Goal: Information Seeking & Learning: Understand process/instructions

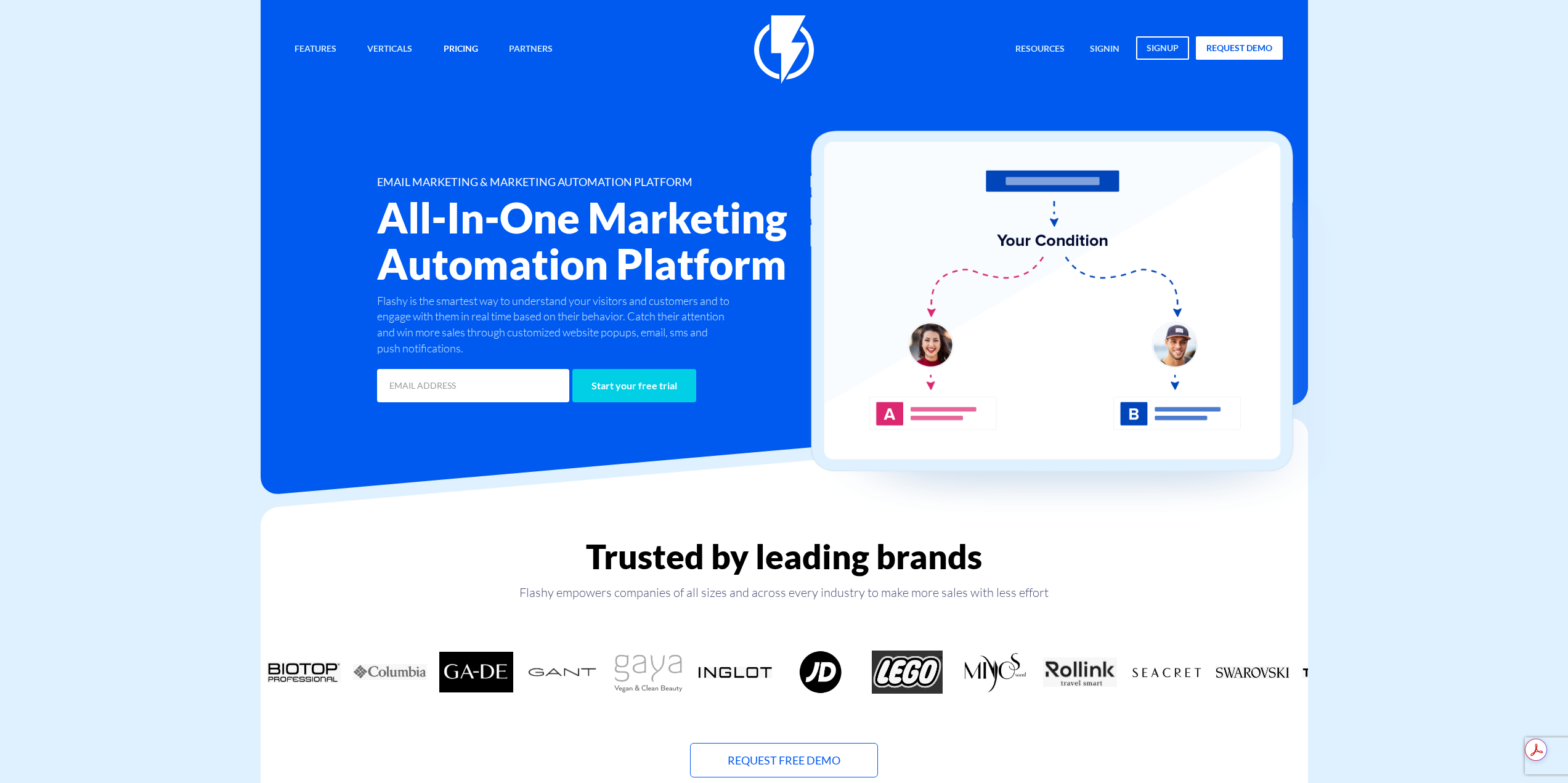
click at [451, 48] on link "Pricing" at bounding box center [460, 50] width 53 height 27
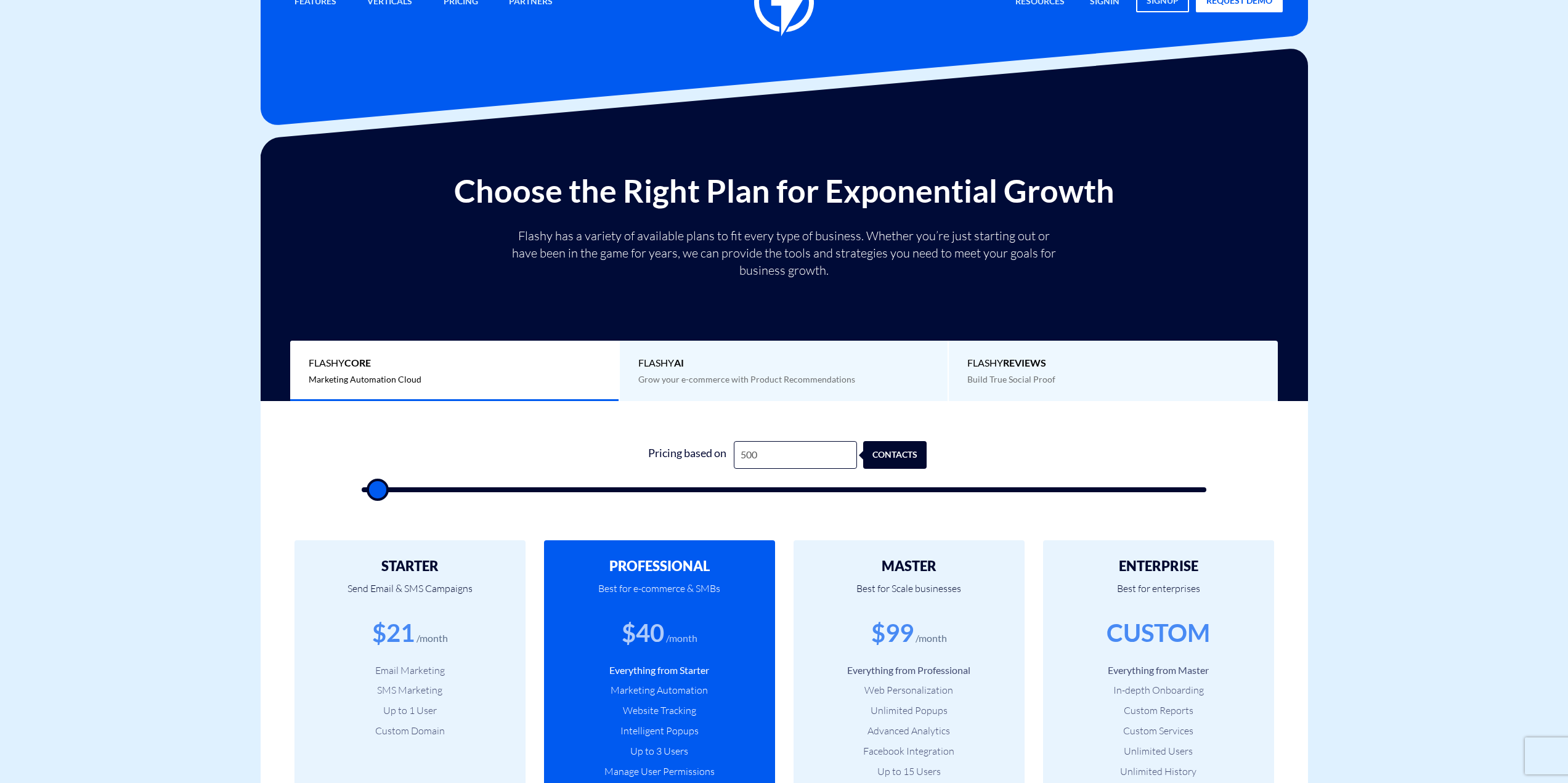
scroll to position [61, 0]
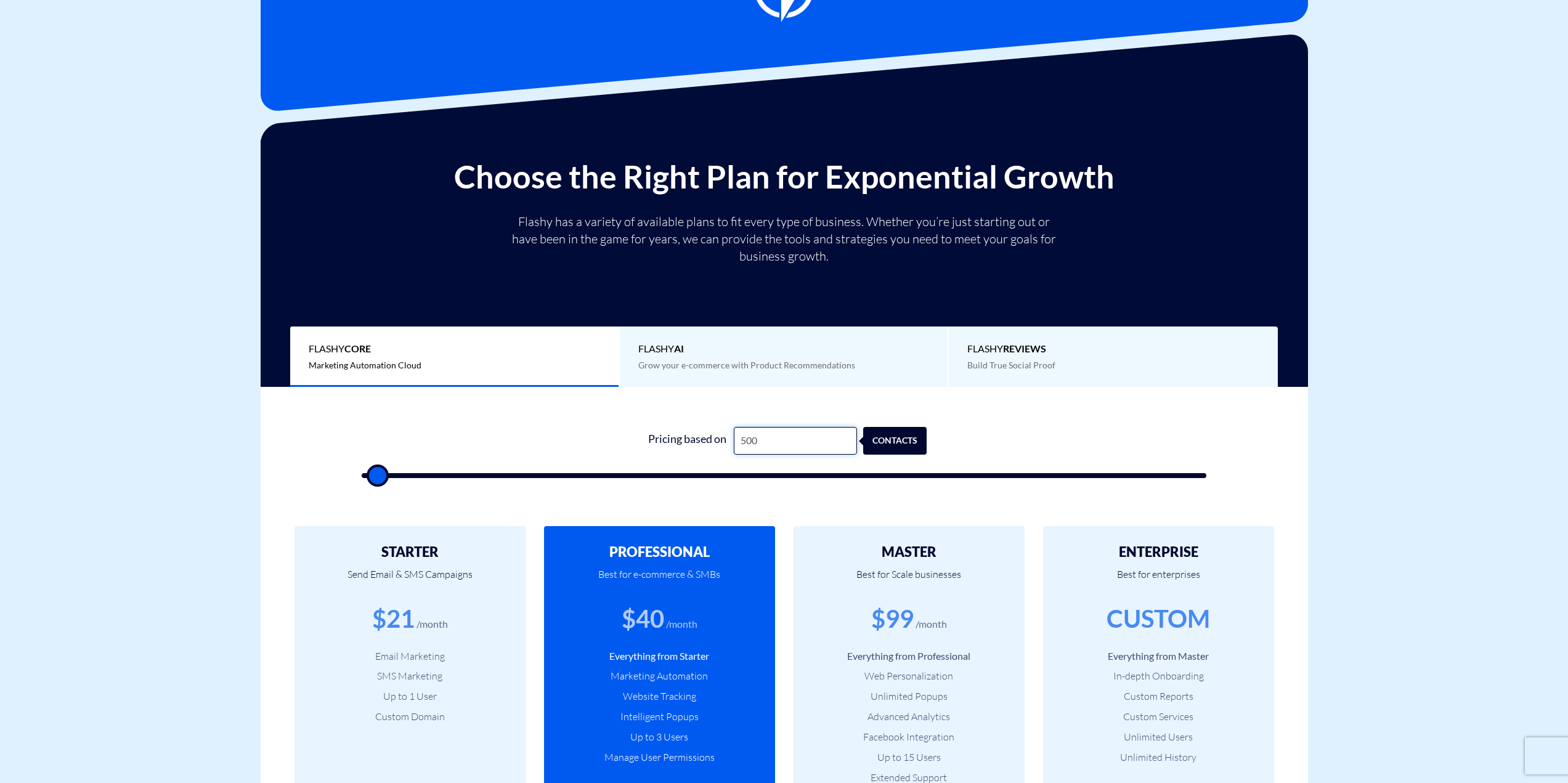
click at [820, 449] on input "500" at bounding box center [795, 441] width 123 height 28
type input "6"
type input "500"
type input "60"
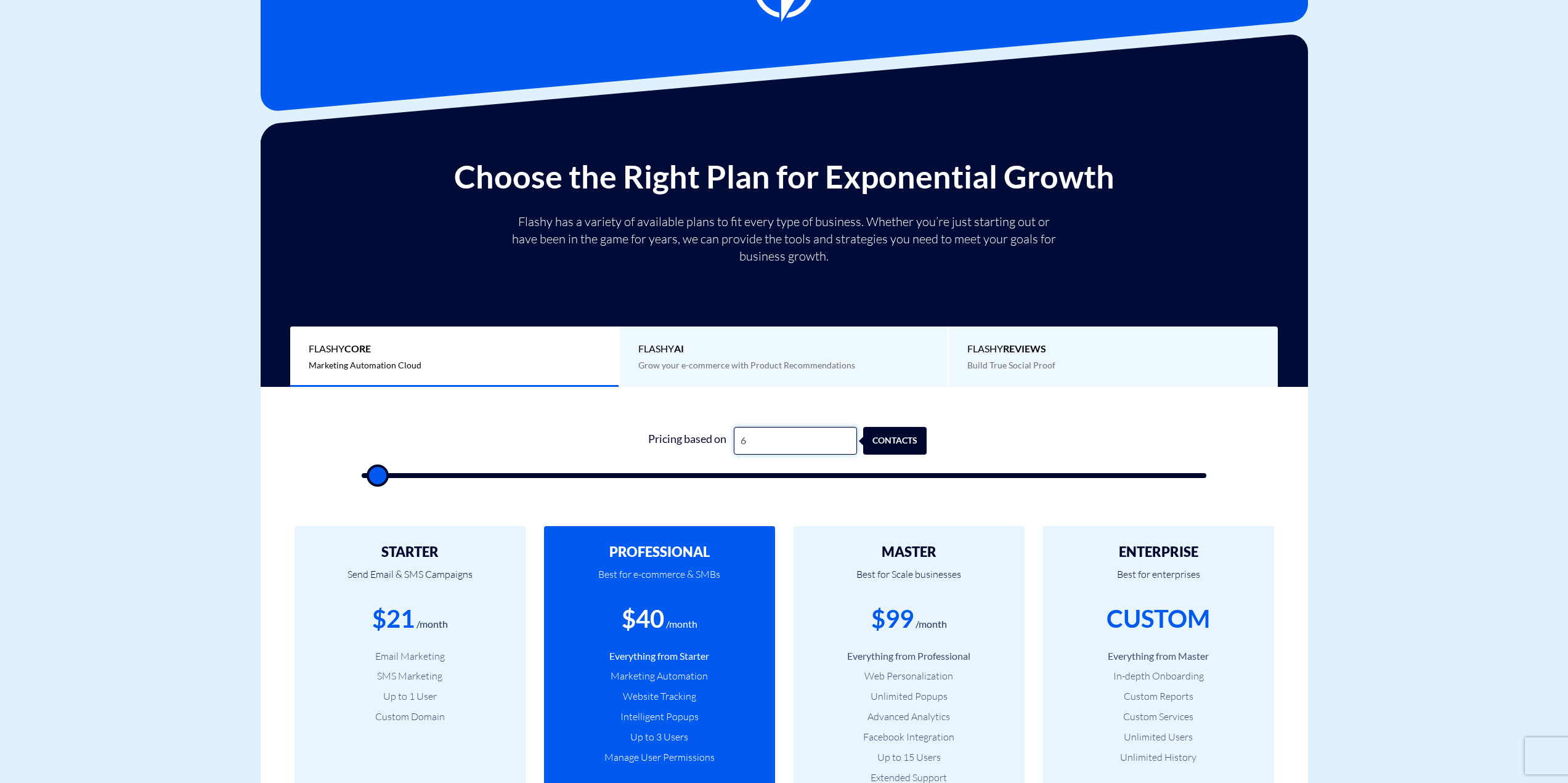
type input "500"
type input "600"
type input "500"
type input "6,000"
type input "6000"
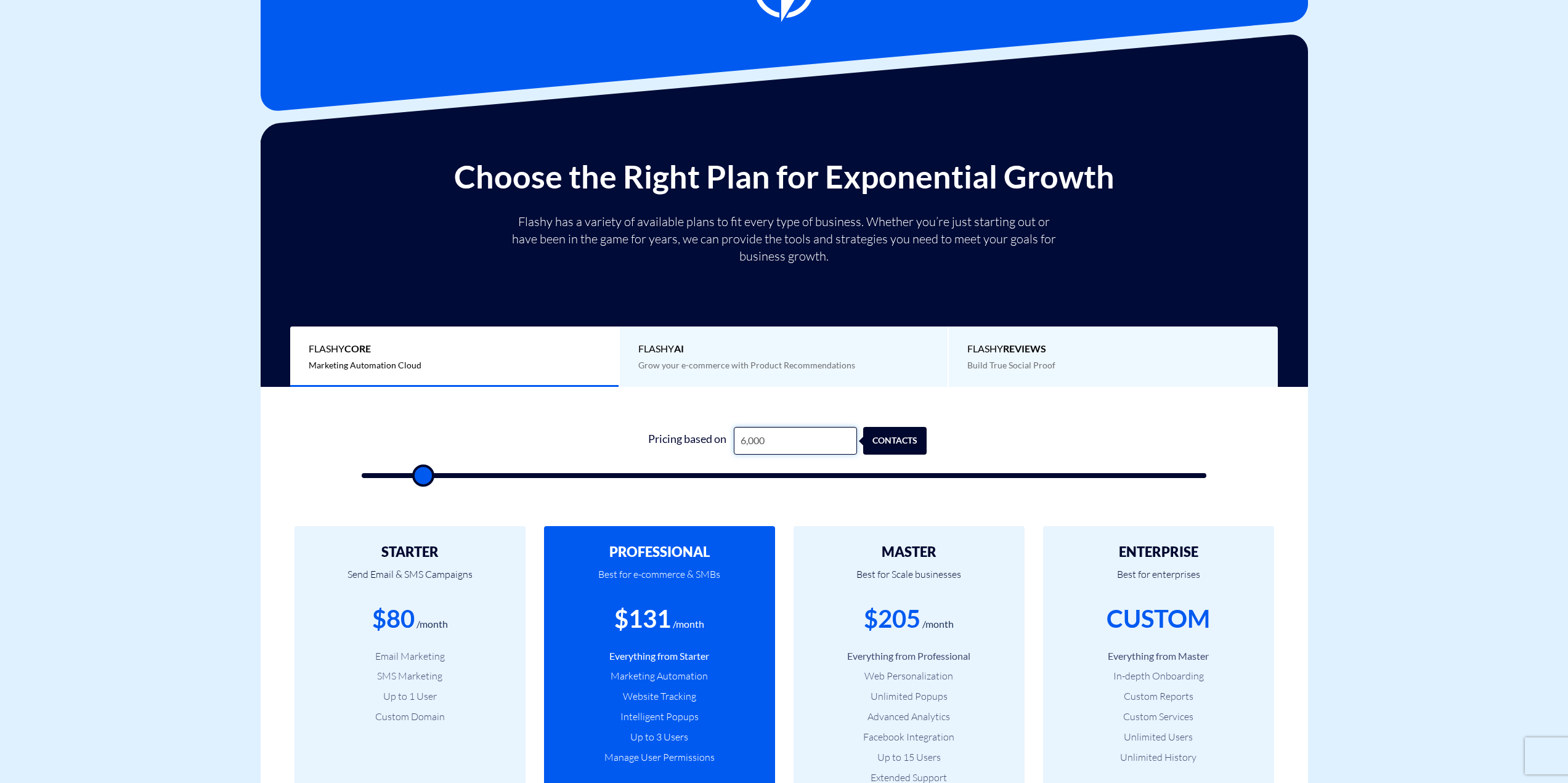
type input "60,000"
type input "60000"
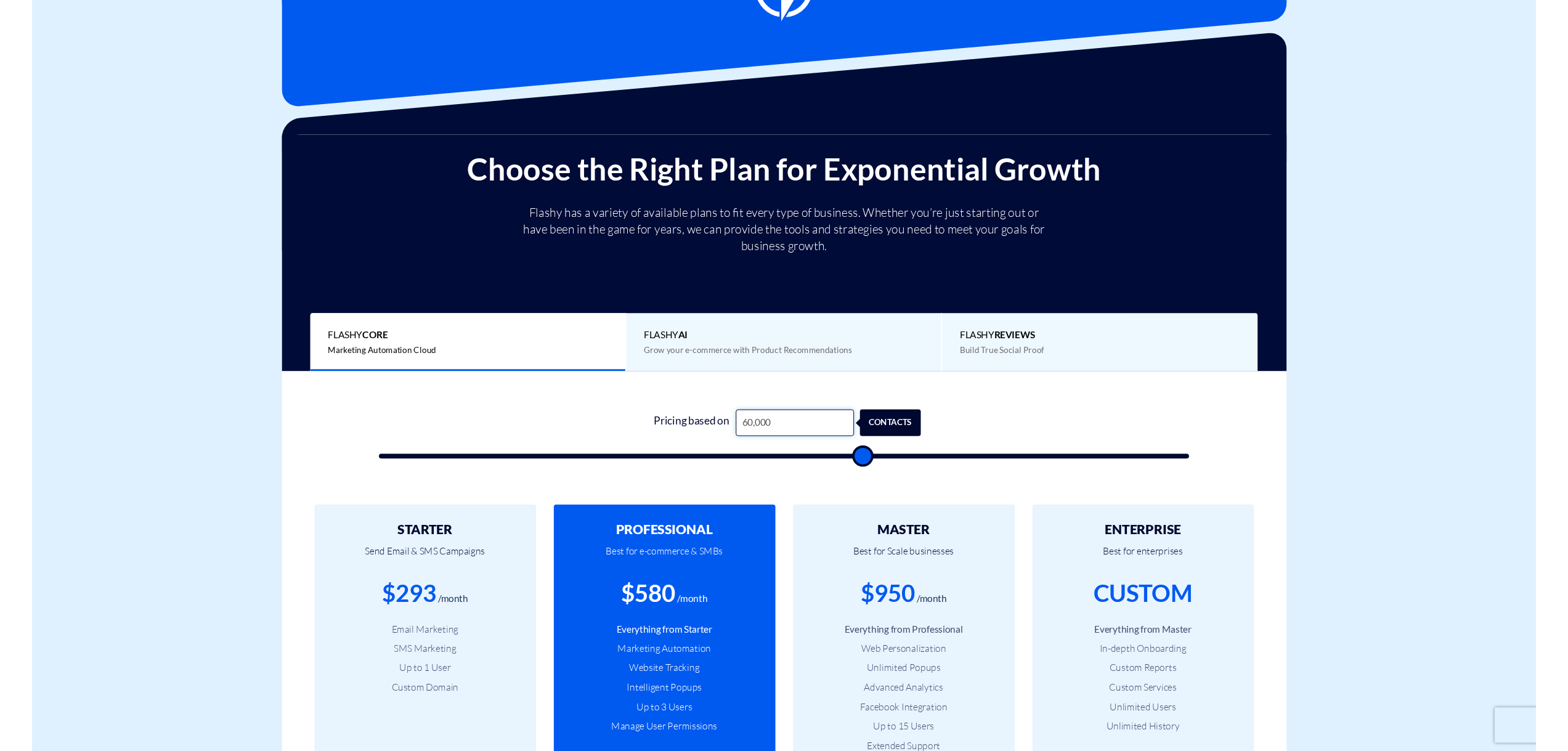
scroll to position [123, 0]
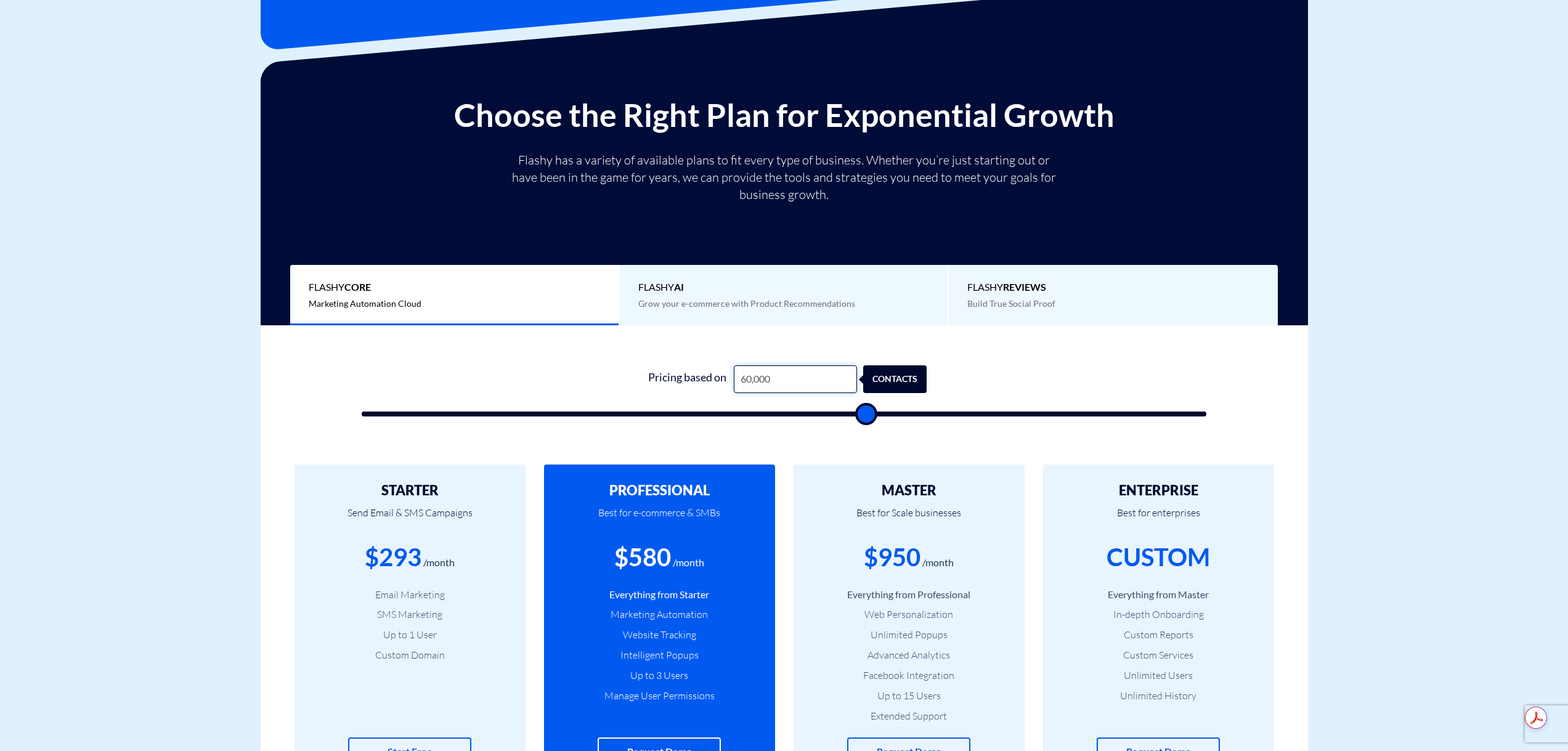
click at [837, 385] on input "60,000" at bounding box center [795, 379] width 123 height 28
type input "4"
type input "500"
type input "49"
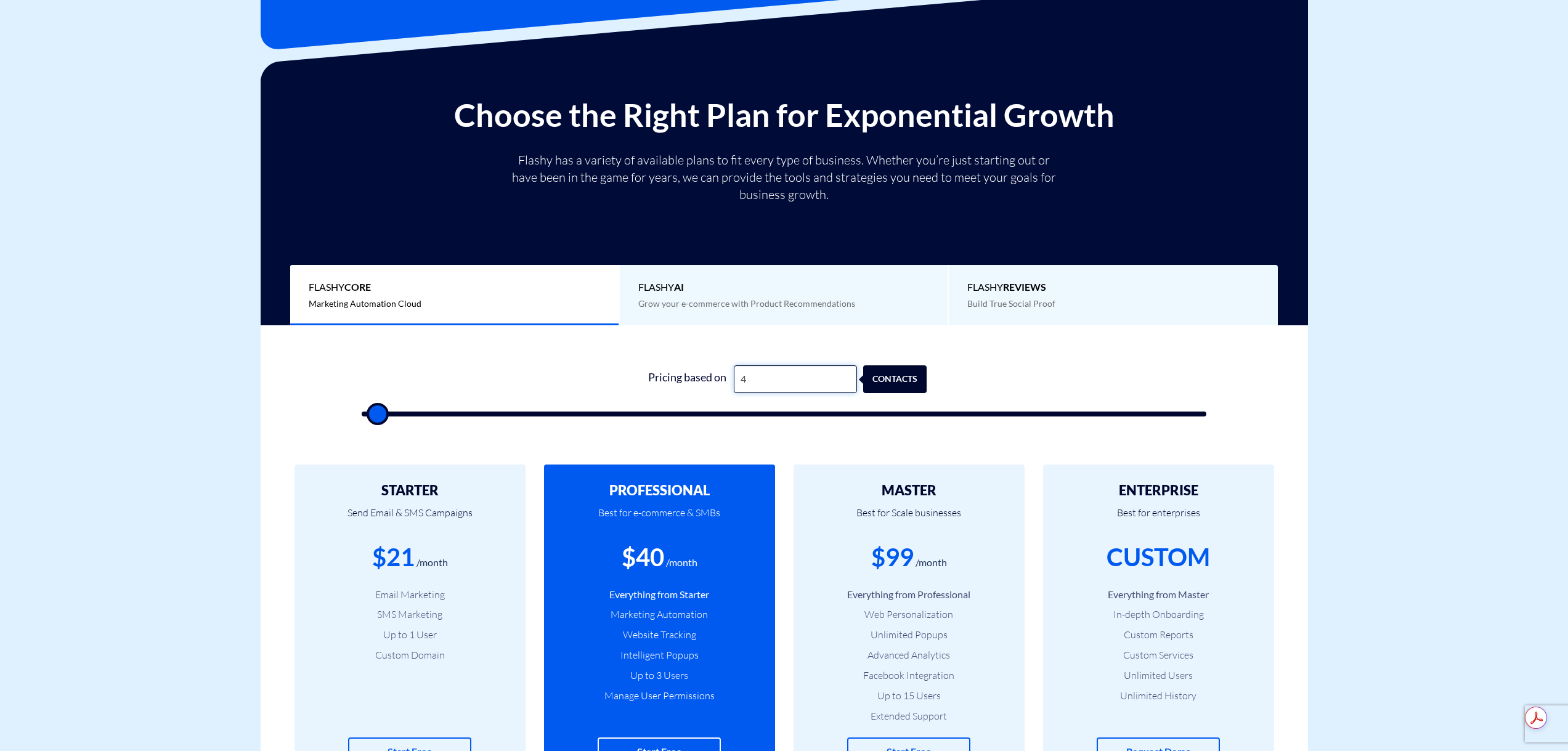
type input "500"
type input "490"
type input "500"
type input "4,900"
type input "5000"
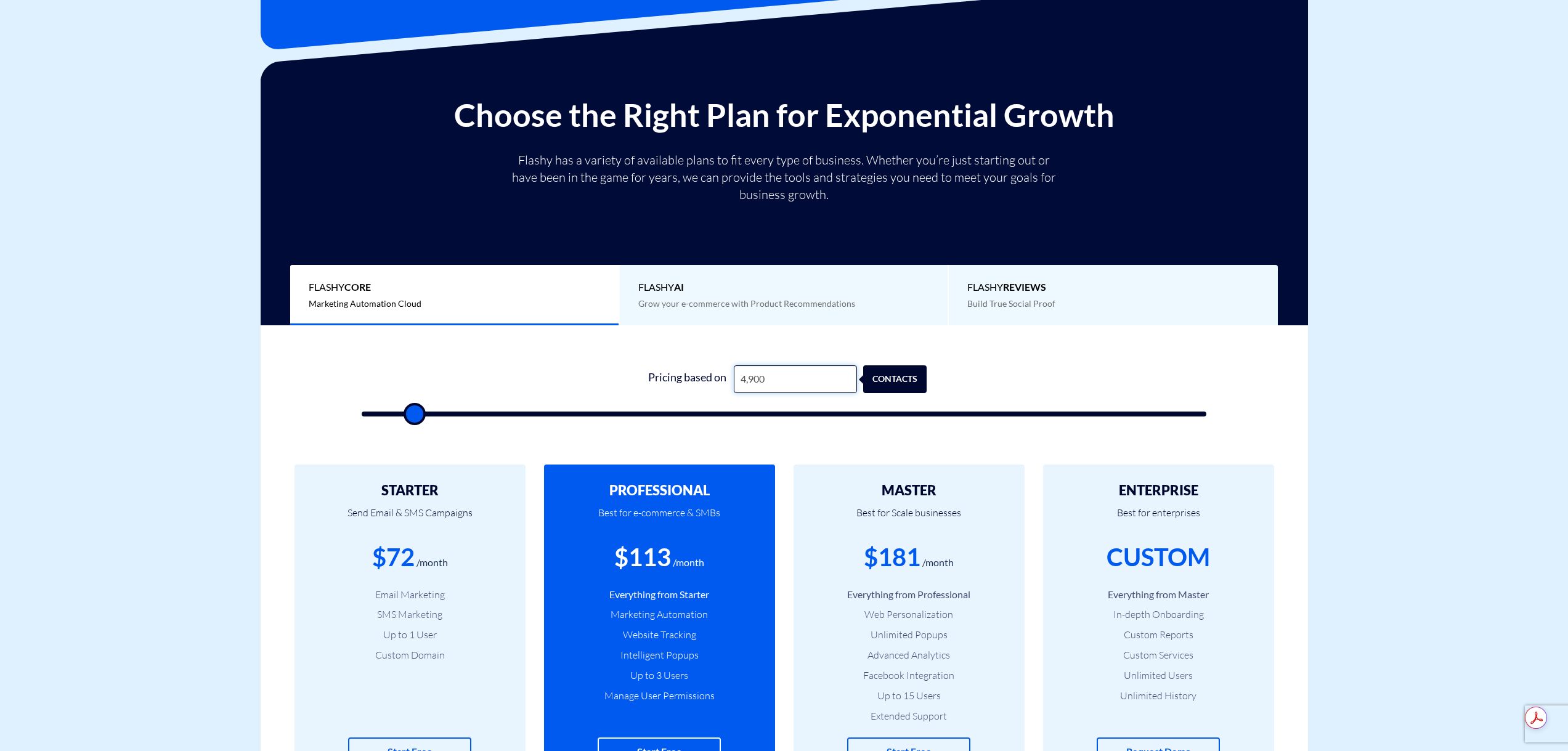
type input "49,000"
type input "49000"
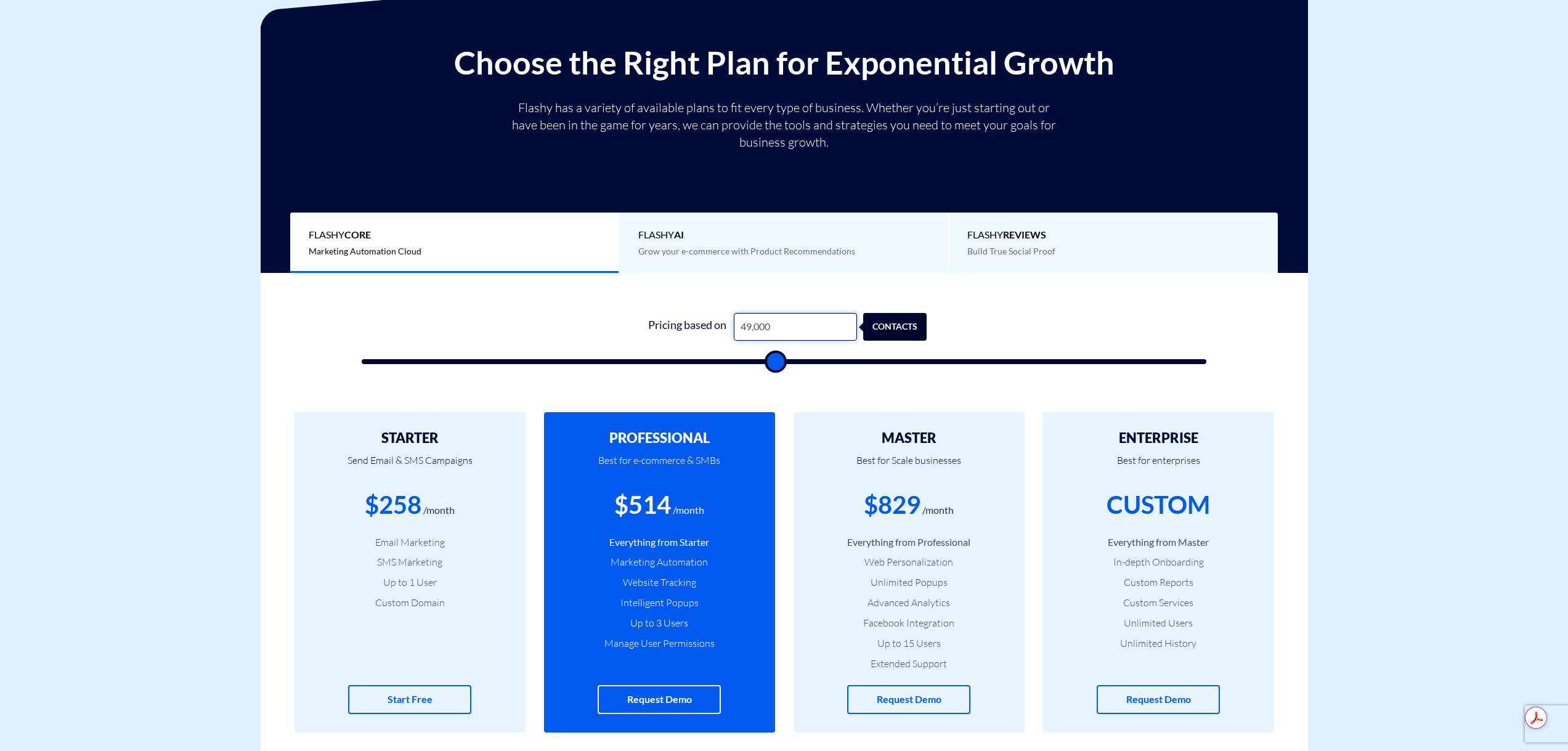
scroll to position [246, 0]
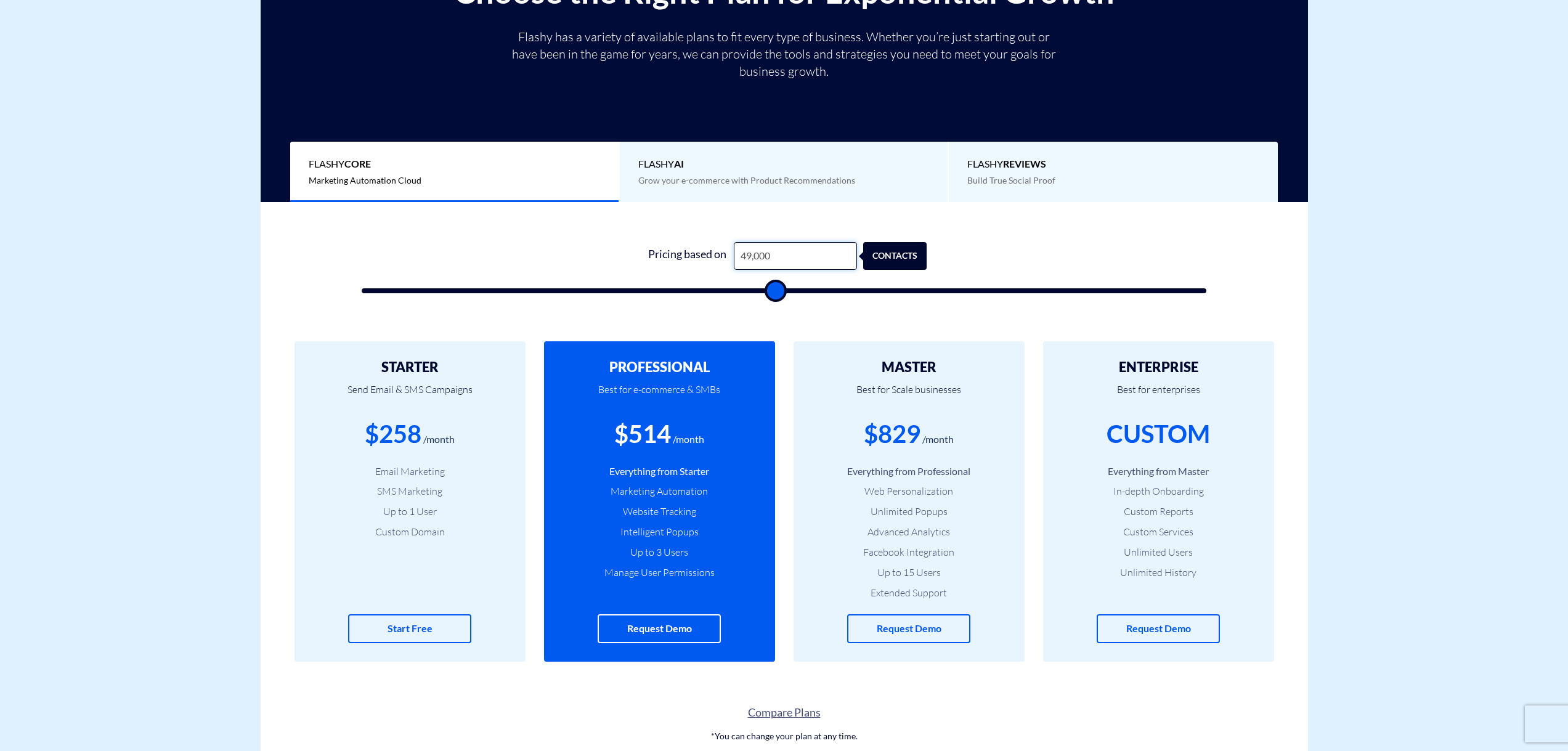
type input "49,000"
drag, startPoint x: 955, startPoint y: 370, endPoint x: 903, endPoint y: 449, distance: 94.6
click at [903, 449] on div "MASTER Best for Scale businesses $829 /month Everything from Professional Web P…" at bounding box center [909, 501] width 231 height 320
click at [903, 449] on div "$829" at bounding box center [892, 434] width 57 height 35
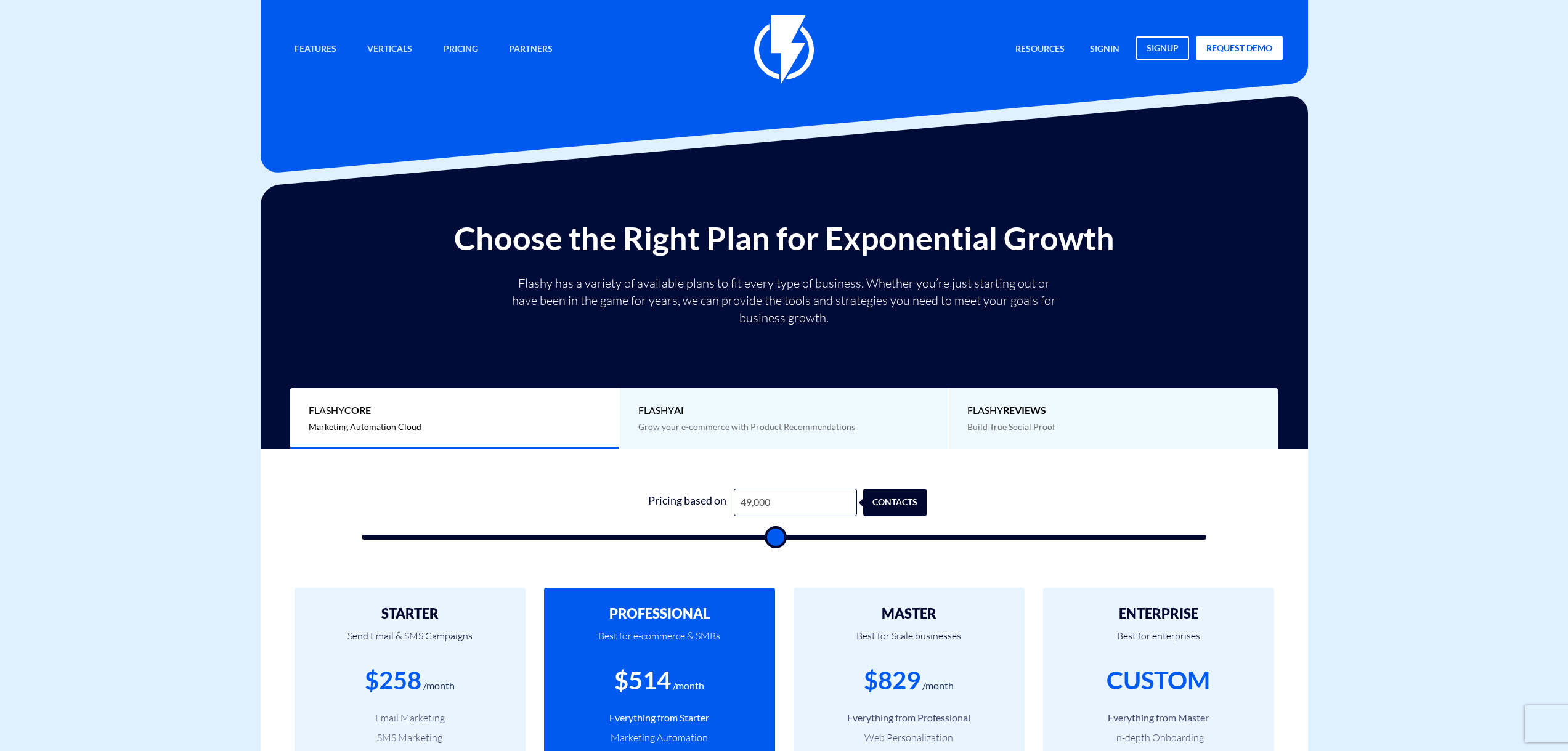
drag, startPoint x: 806, startPoint y: 318, endPoint x: 794, endPoint y: 357, distance: 40.8
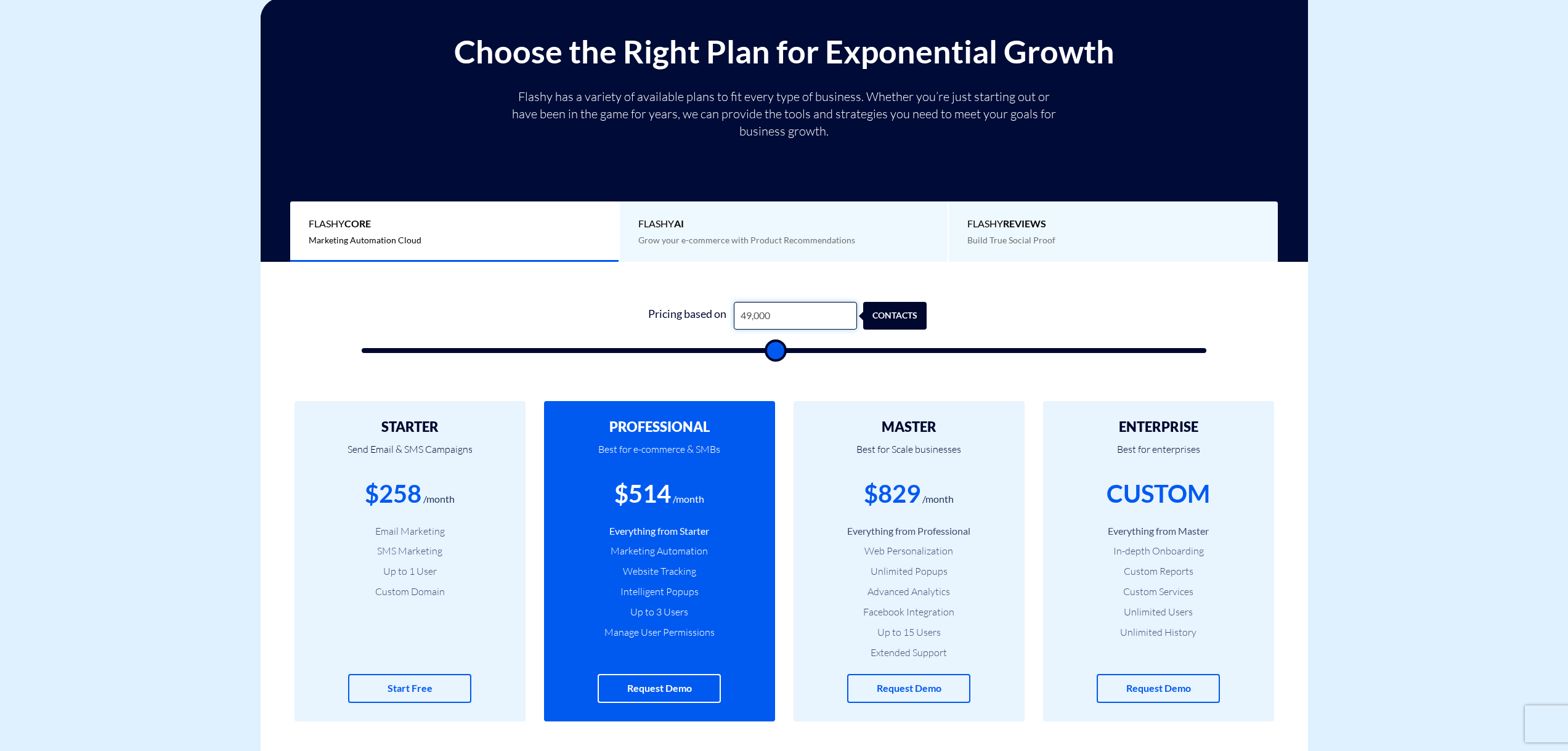
drag, startPoint x: 794, startPoint y: 316, endPoint x: 726, endPoint y: 313, distance: 68.1
click at [726, 313] on div "Pricing based on 49,000 contacts" at bounding box center [783, 316] width 285 height 28
click at [749, 315] on input "49,000" at bounding box center [795, 316] width 123 height 28
drag, startPoint x: 816, startPoint y: 319, endPoint x: 729, endPoint y: 307, distance: 87.8
click at [729, 307] on div "Pricing based on 49,000 contacts" at bounding box center [783, 316] width 285 height 28
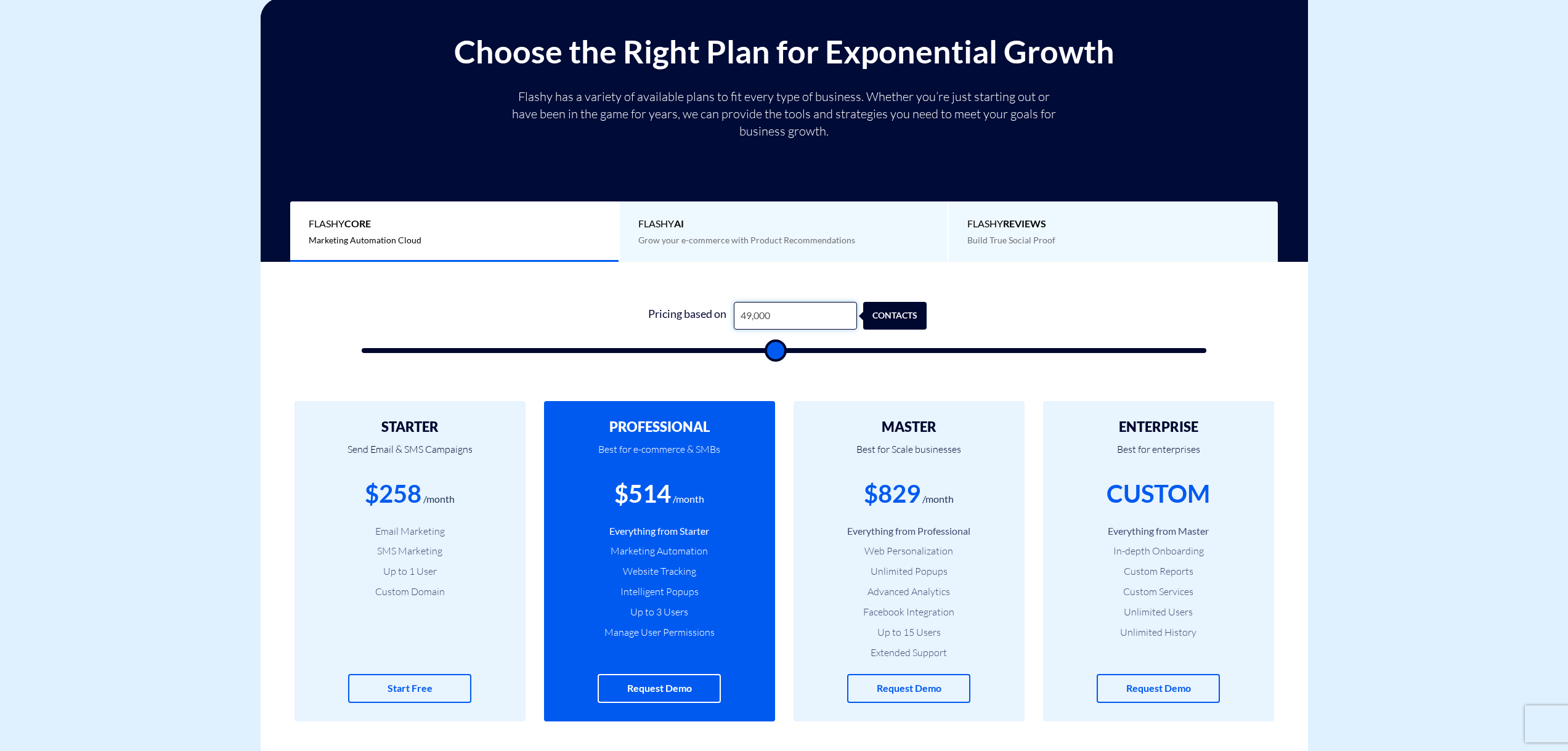
click at [821, 321] on input "49,000" at bounding box center [795, 316] width 123 height 28
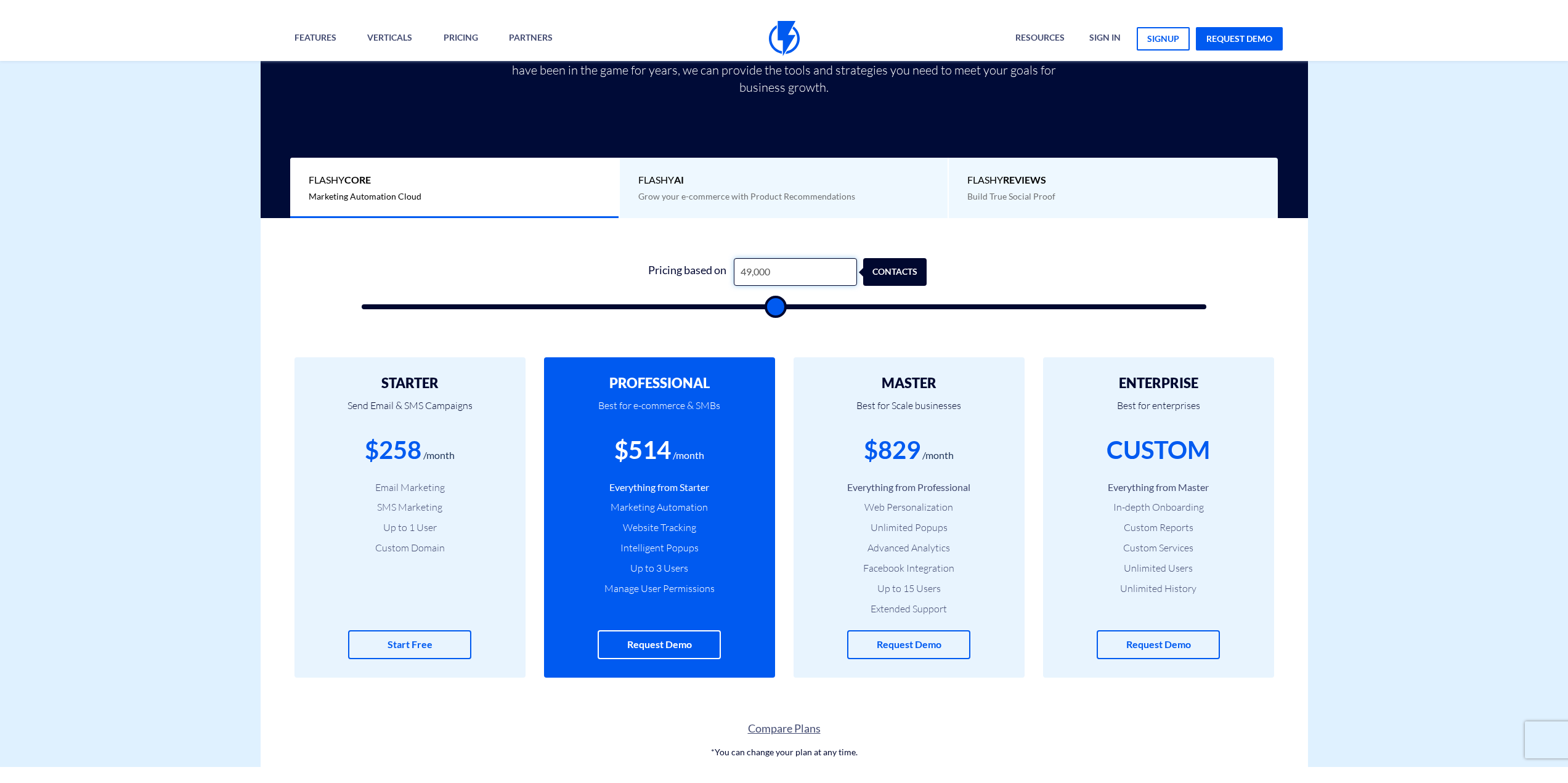
scroll to position [310, 0]
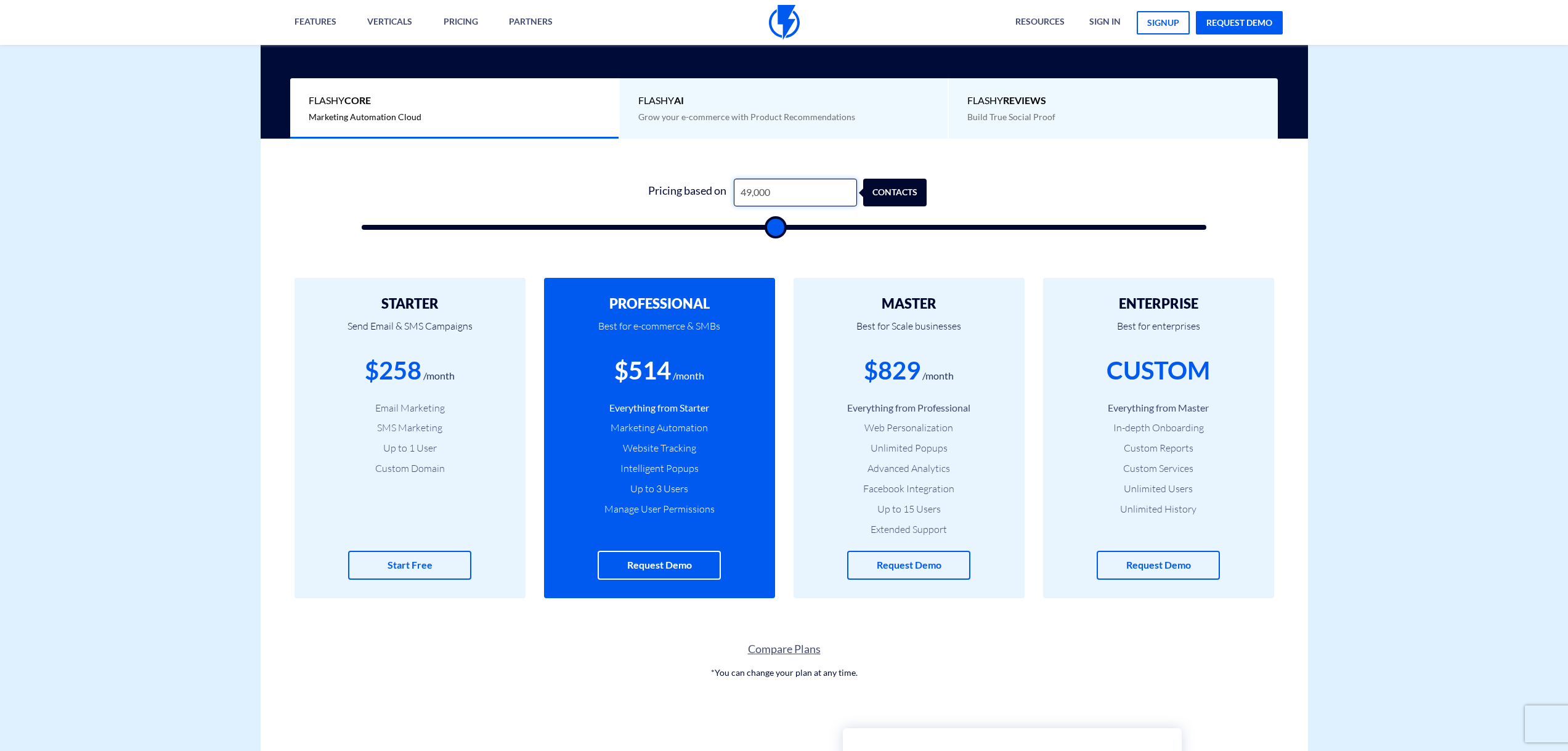
click at [750, 186] on input "49,000" at bounding box center [795, 192] width 123 height 28
click at [753, 183] on input "49,000" at bounding box center [795, 192] width 123 height 28
drag, startPoint x: 750, startPoint y: 189, endPoint x: 706, endPoint y: 179, distance: 45.1
click at [706, 179] on div "Pricing based on 49,000 contacts" at bounding box center [783, 192] width 285 height 28
click at [757, 190] on input "49,000" at bounding box center [795, 192] width 123 height 28
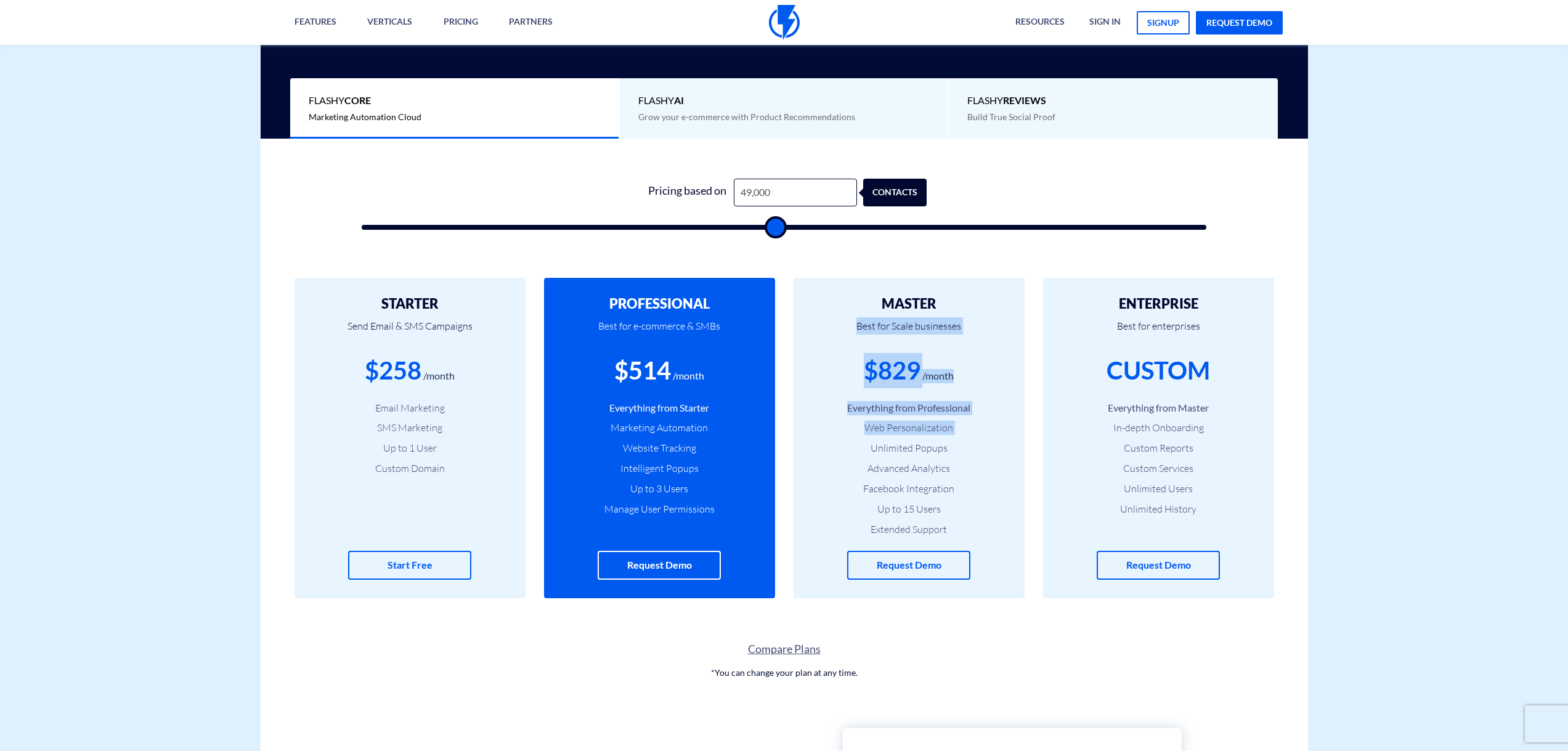
drag, startPoint x: 955, startPoint y: 287, endPoint x: 889, endPoint y: 485, distance: 208.7
click at [869, 465] on div "MASTER Best for Scale businesses $829 /month Everything from Professional Web P…" at bounding box center [909, 437] width 231 height 320
click at [889, 485] on li "Facebook Integration" at bounding box center [909, 489] width 194 height 14
drag, startPoint x: 976, startPoint y: 538, endPoint x: 850, endPoint y: 300, distance: 269.3
click at [850, 300] on div "MASTER Best for Scale businesses $829 /month Everything from Professional Web P…" at bounding box center [909, 437] width 231 height 320
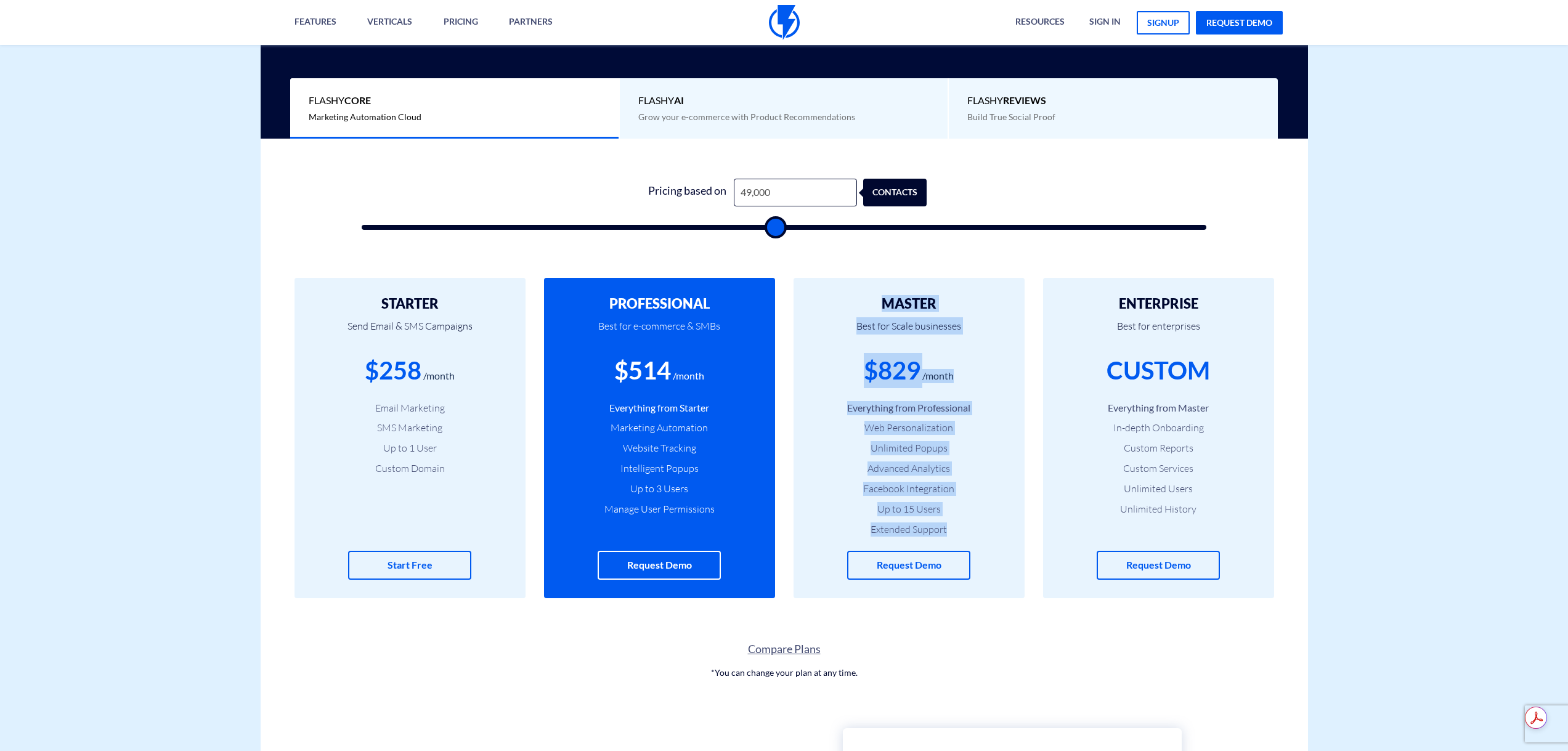
click at [858, 301] on h2 "MASTER" at bounding box center [909, 303] width 194 height 15
drag, startPoint x: 877, startPoint y: 292, endPoint x: 965, endPoint y: 529, distance: 252.8
click at [965, 529] on div "MASTER Best for Scale businesses $829 /month Everything from Professional Web P…" at bounding box center [909, 437] width 231 height 320
click at [965, 529] on li "Extended Support" at bounding box center [909, 529] width 194 height 14
drag, startPoint x: 870, startPoint y: 291, endPoint x: 952, endPoint y: 518, distance: 241.4
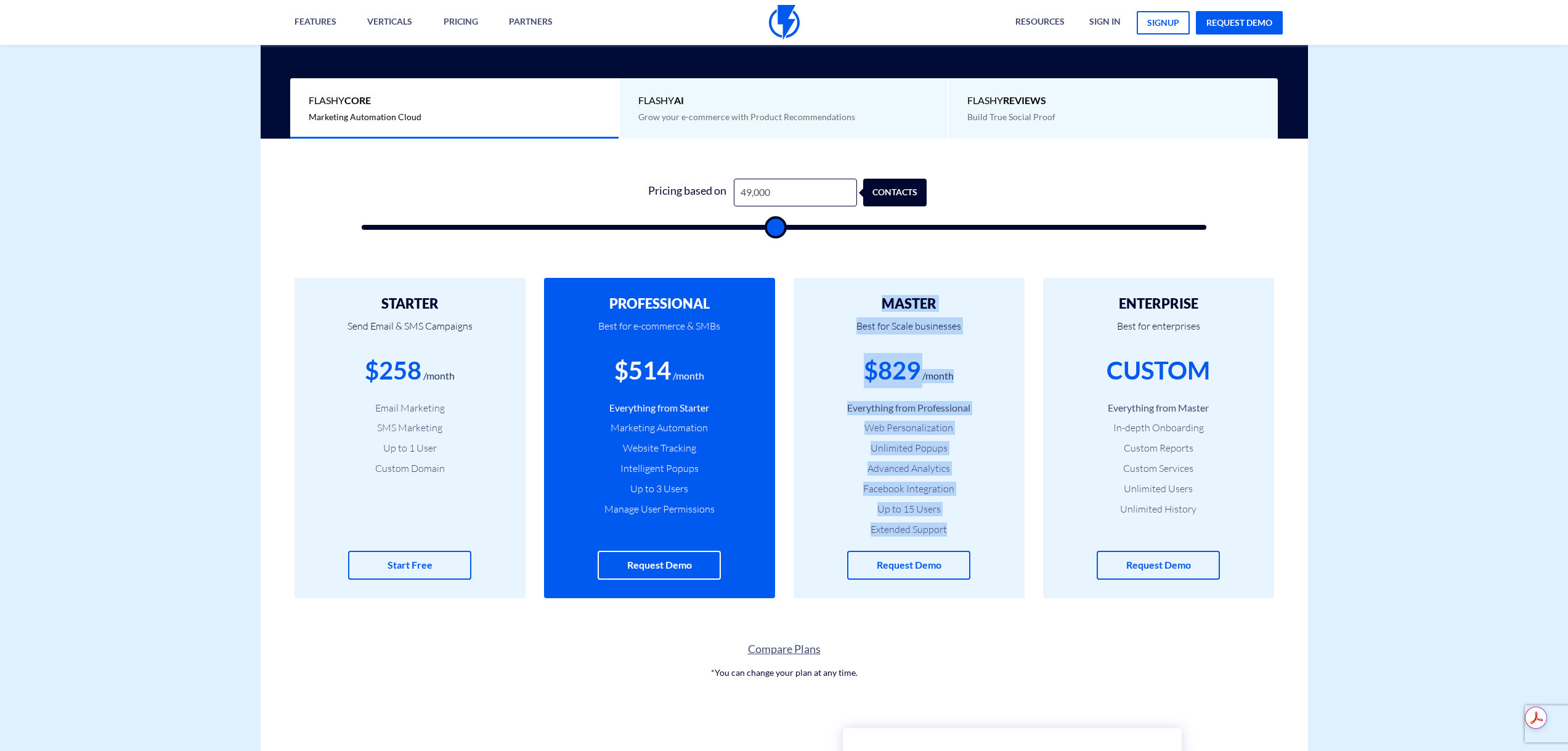
click at [952, 518] on div "MASTER Best for Scale businesses $829 /month Everything from Professional Web P…" at bounding box center [909, 437] width 231 height 320
click at [956, 522] on li "Extended Support" at bounding box center [909, 529] width 194 height 14
drag, startPoint x: 966, startPoint y: 530, endPoint x: 859, endPoint y: 313, distance: 241.9
click at [859, 314] on div "MASTER Best for Scale businesses $829 /month Everything from Professional Web P…" at bounding box center [909, 437] width 231 height 320
click at [859, 313] on p "Best for Scale businesses" at bounding box center [909, 332] width 194 height 42
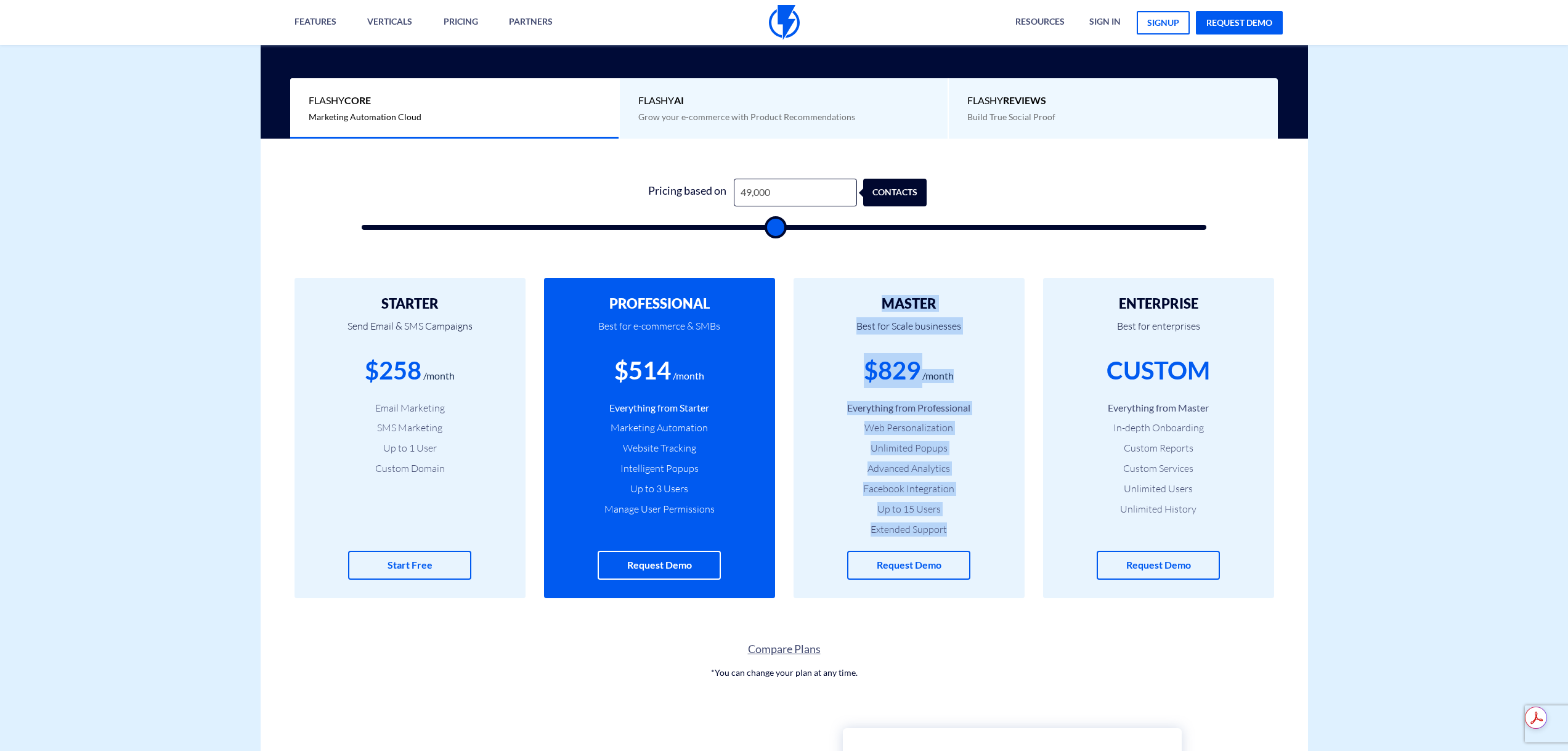
drag, startPoint x: 862, startPoint y: 295, endPoint x: 965, endPoint y: 527, distance: 253.8
click at [965, 527] on div "MASTER Best for Scale businesses $829 /month Everything from Professional Web P…" at bounding box center [909, 437] width 231 height 320
click at [965, 528] on li "Extended Support" at bounding box center [909, 529] width 194 height 14
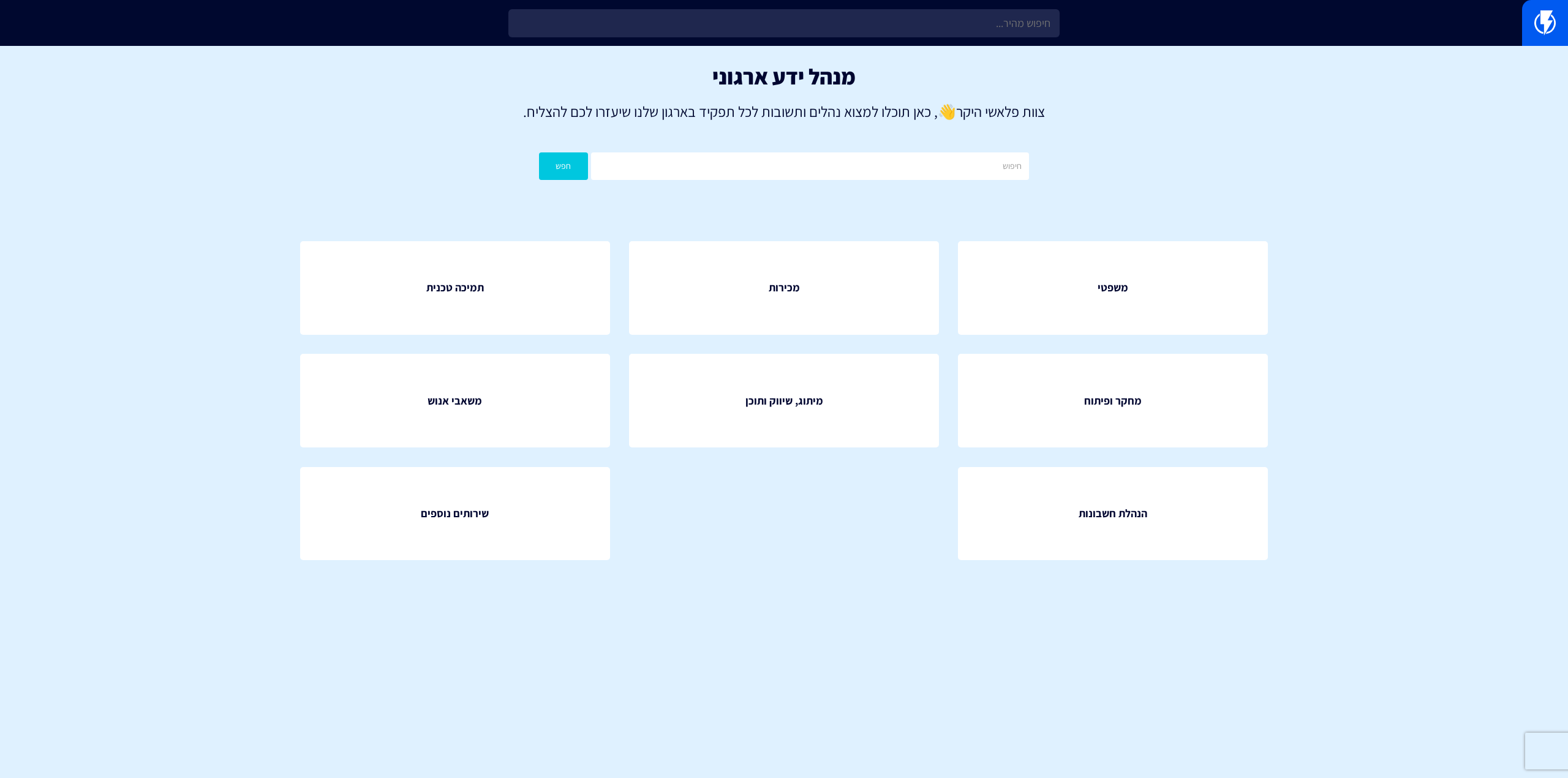
click at [807, 21] on input "text" at bounding box center [784, 23] width 551 height 28
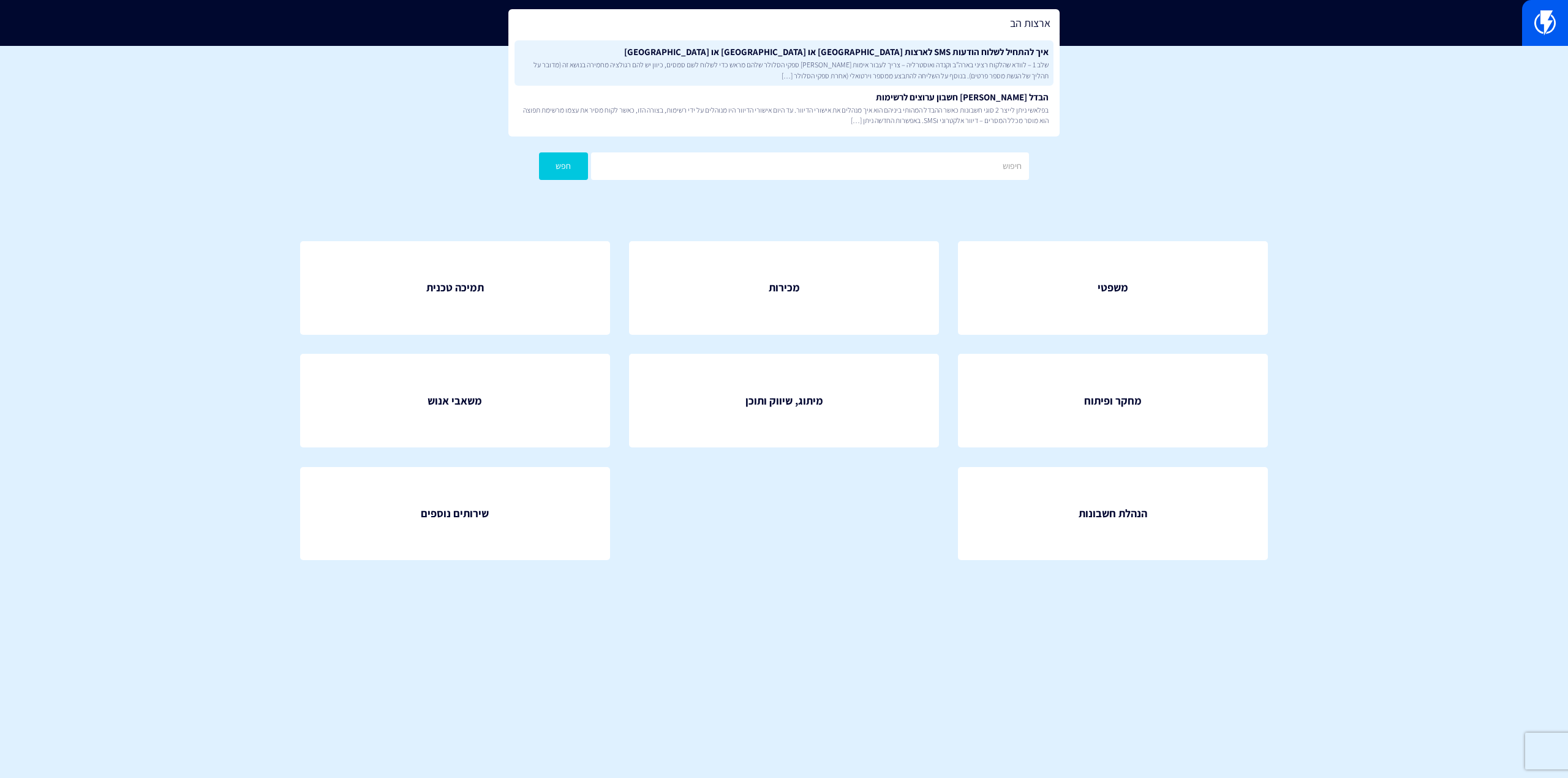
type input "ארצות הב"
click at [814, 53] on link "איך להתחיל לשלוח הודעות SMS לארצות [GEOGRAPHIC_DATA] או [GEOGRAPHIC_DATA] או [G…" at bounding box center [784, 63] width 539 height 45
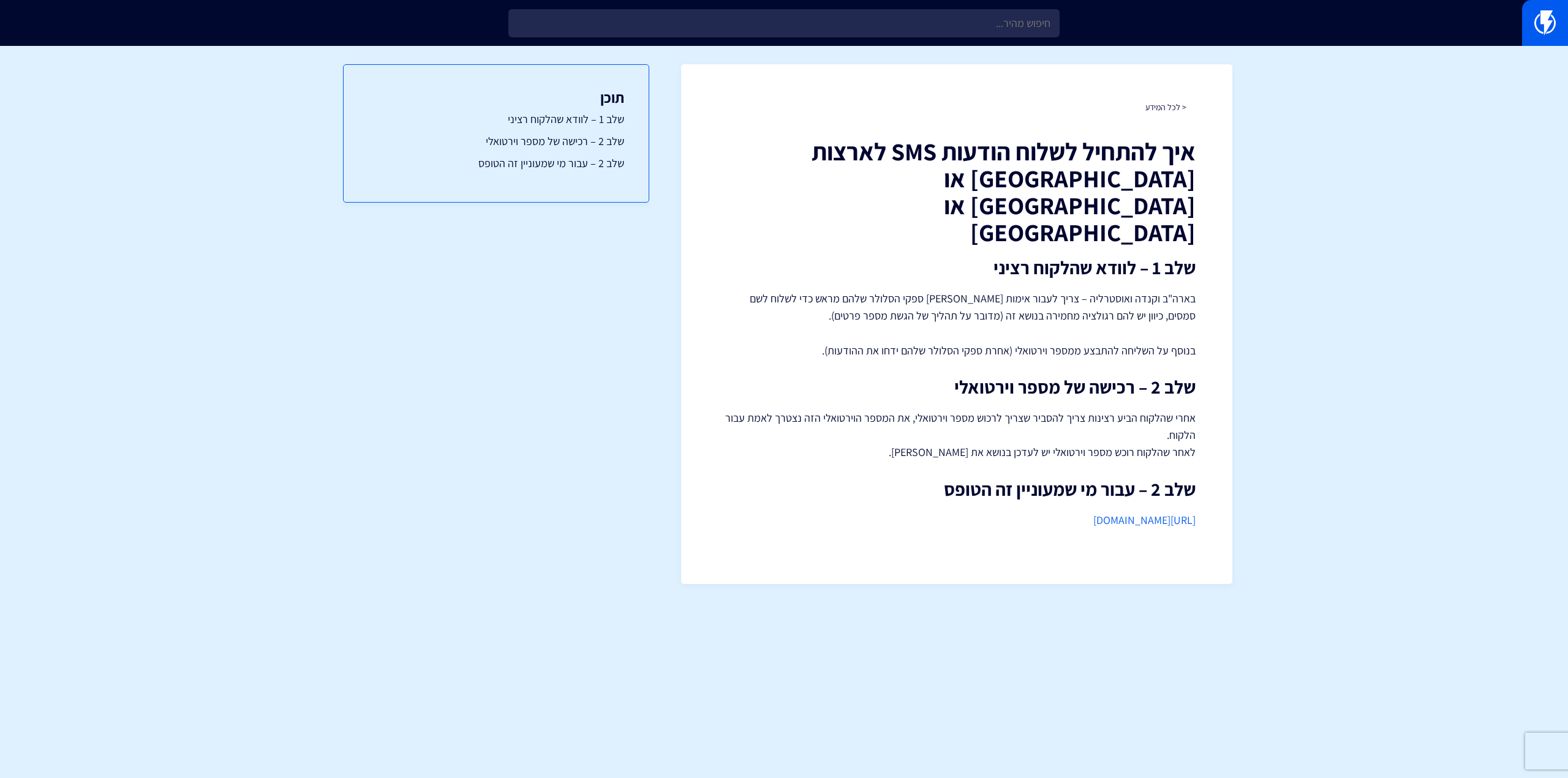
drag, startPoint x: 1208, startPoint y: 139, endPoint x: 907, endPoint y: 452, distance: 434.2
click at [907, 452] on div "< לכל המידע איך להתחיל לשלוח הודעות SMS לארצות הברית או קנדה או אוסטרליה שלב 1 …" at bounding box center [957, 324] width 551 height 520
click at [907, 447] on div "איך להתחיל לשלוח הודעות SMS לארצות הברית או קנדה או אוסטרליה שלב 1 – לוודא שהלק…" at bounding box center [956, 334] width 478 height 391
